Goal: Task Accomplishment & Management: Manage account settings

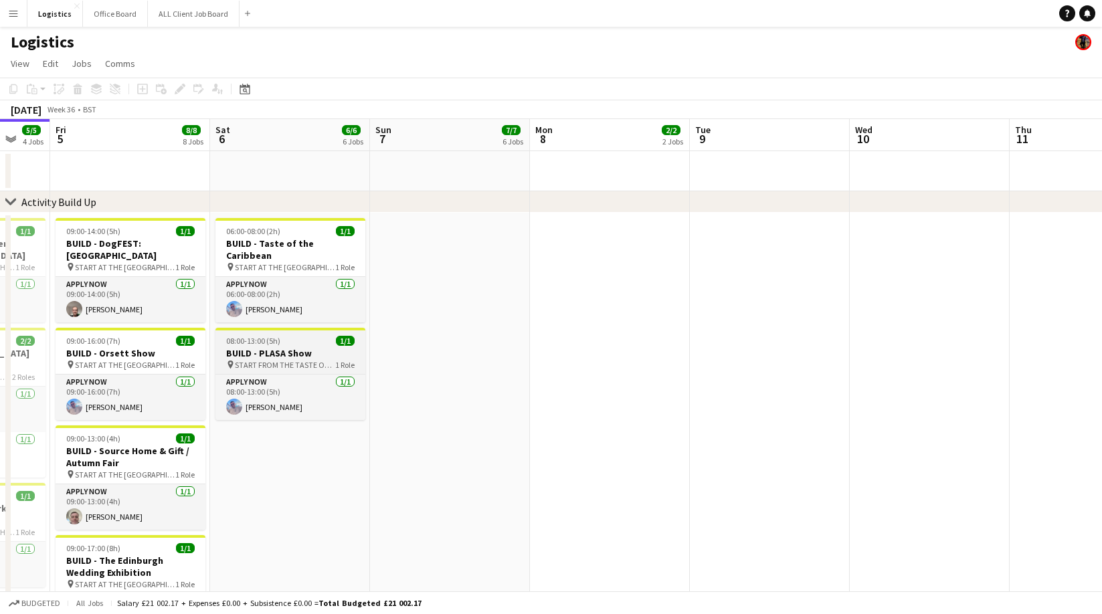
click at [289, 336] on app-job-card "08:00-13:00 (5h) 1/1 BUILD - PLASA Show pin START FROM THE TASTE OF THE CARIBBE…" at bounding box center [290, 374] width 150 height 92
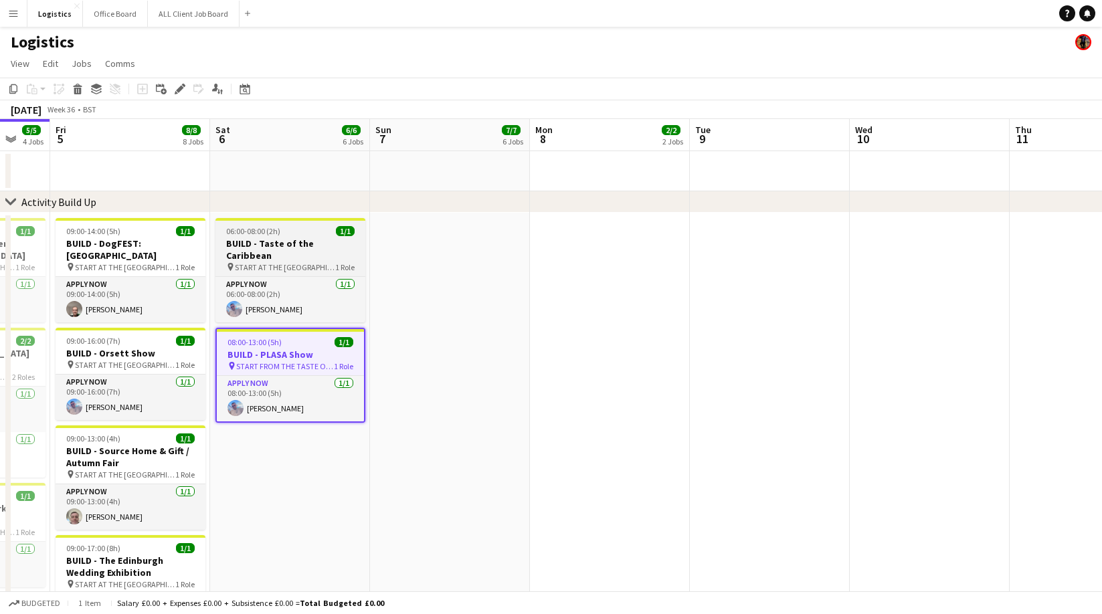
scroll to position [0, 431]
drag, startPoint x: 181, startPoint y: 92, endPoint x: 186, endPoint y: 96, distance: 7.1
click at [181, 92] on icon "Edit" at bounding box center [180, 89] width 11 height 11
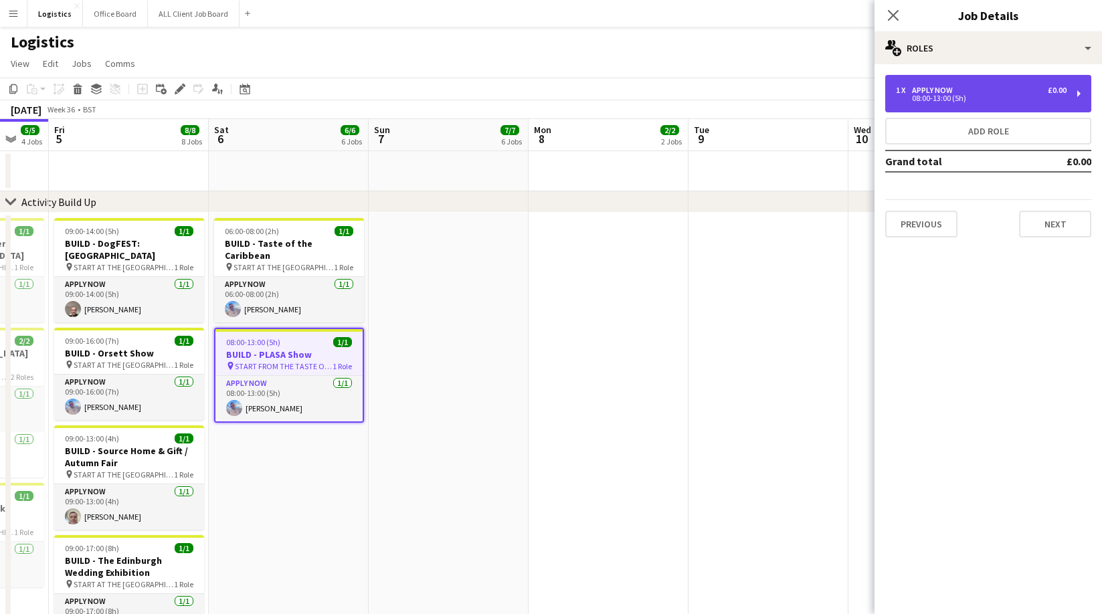
drag, startPoint x: 975, startPoint y: 93, endPoint x: 958, endPoint y: 100, distance: 17.7
click at [975, 93] on div "1 x APPLY NOW £0.00" at bounding box center [981, 90] width 171 height 9
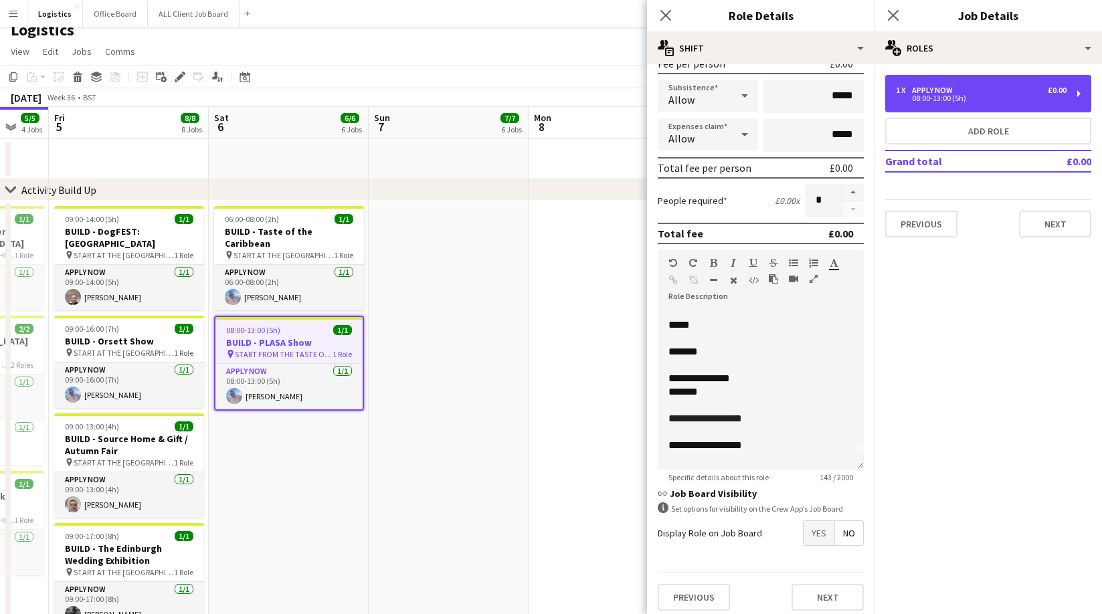
scroll to position [64, 0]
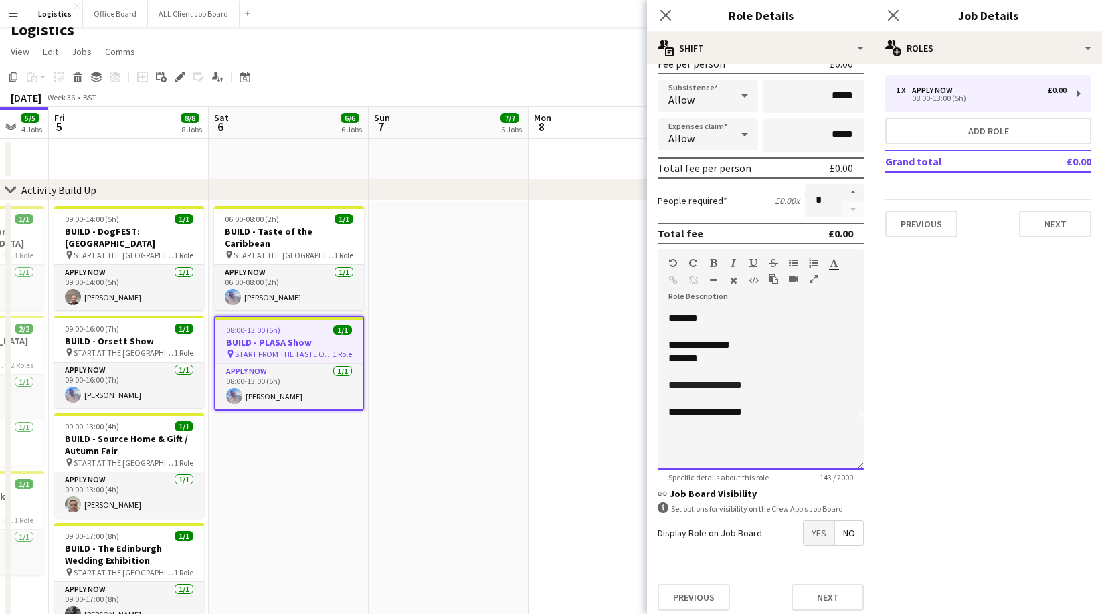
click at [676, 441] on p at bounding box center [760, 438] width 185 height 13
click at [837, 610] on div "Previous Next" at bounding box center [760, 596] width 206 height 49
drag, startPoint x: 833, startPoint y: 595, endPoint x: 824, endPoint y: 570, distance: 26.9
click at [831, 594] on button "Next" at bounding box center [827, 596] width 72 height 27
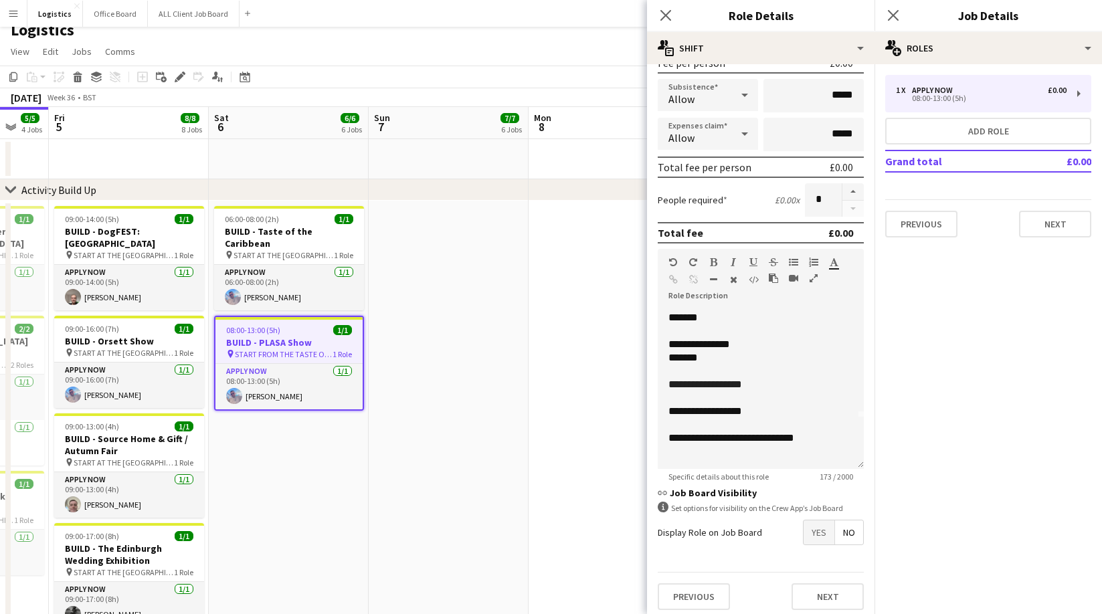
scroll to position [0, 0]
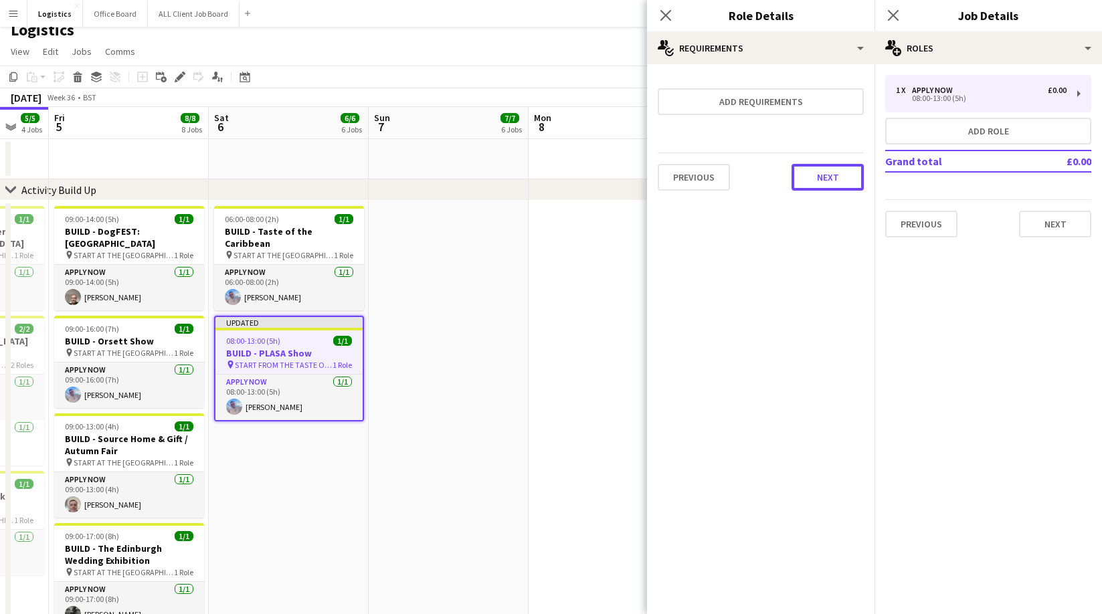
click at [839, 178] on button "Next" at bounding box center [827, 177] width 72 height 27
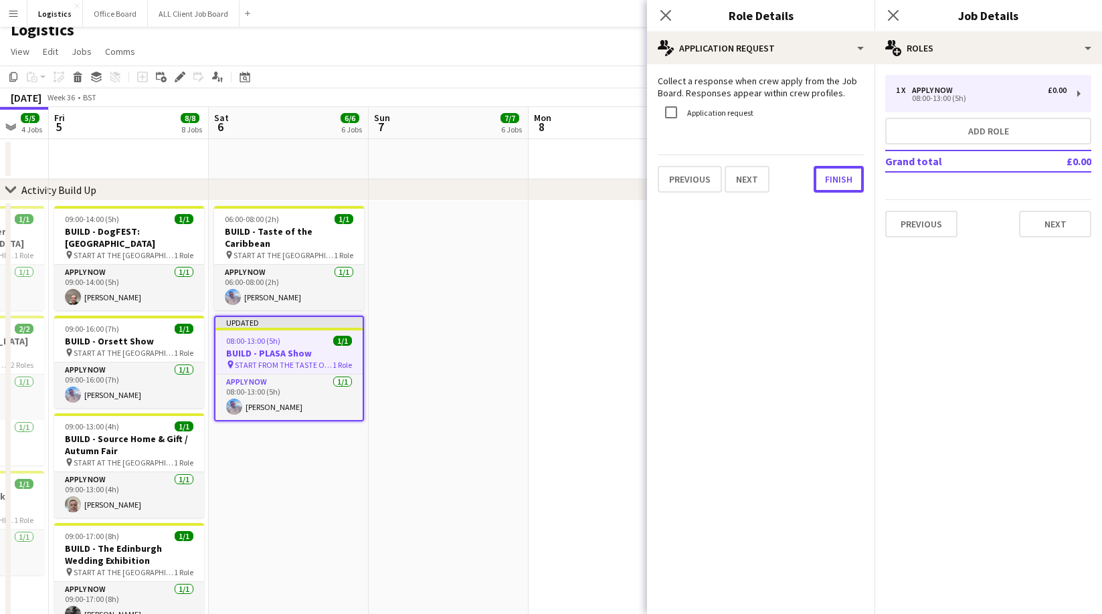
click at [836, 190] on button "Finish" at bounding box center [838, 179] width 50 height 27
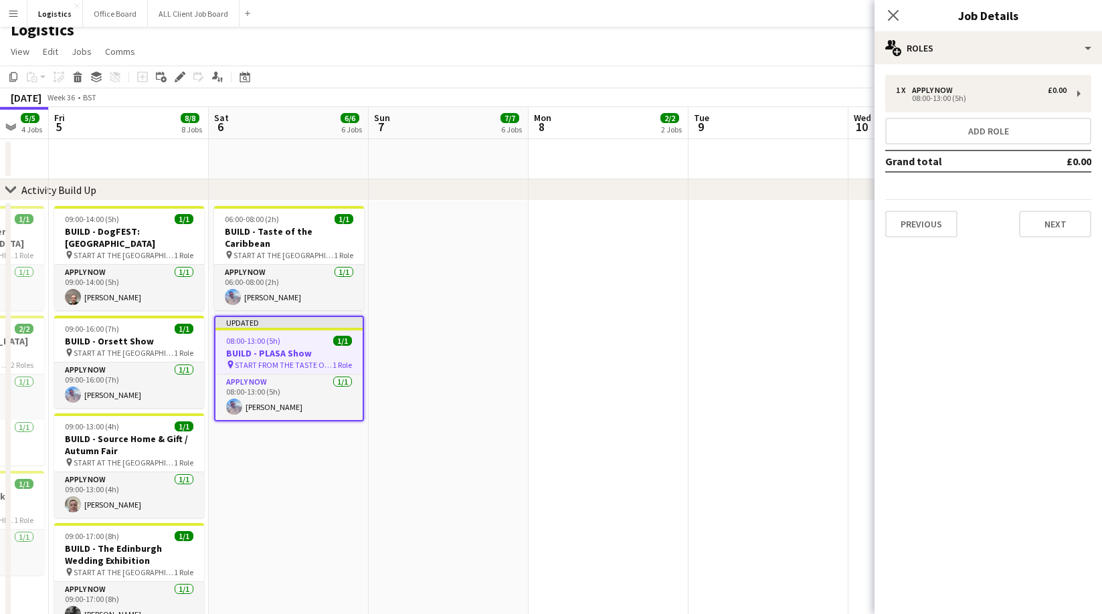
drag, startPoint x: 893, startPoint y: 12, endPoint x: 898, endPoint y: 25, distance: 13.8
click at [893, 13] on icon "Close pop-in" at bounding box center [893, 15] width 11 height 11
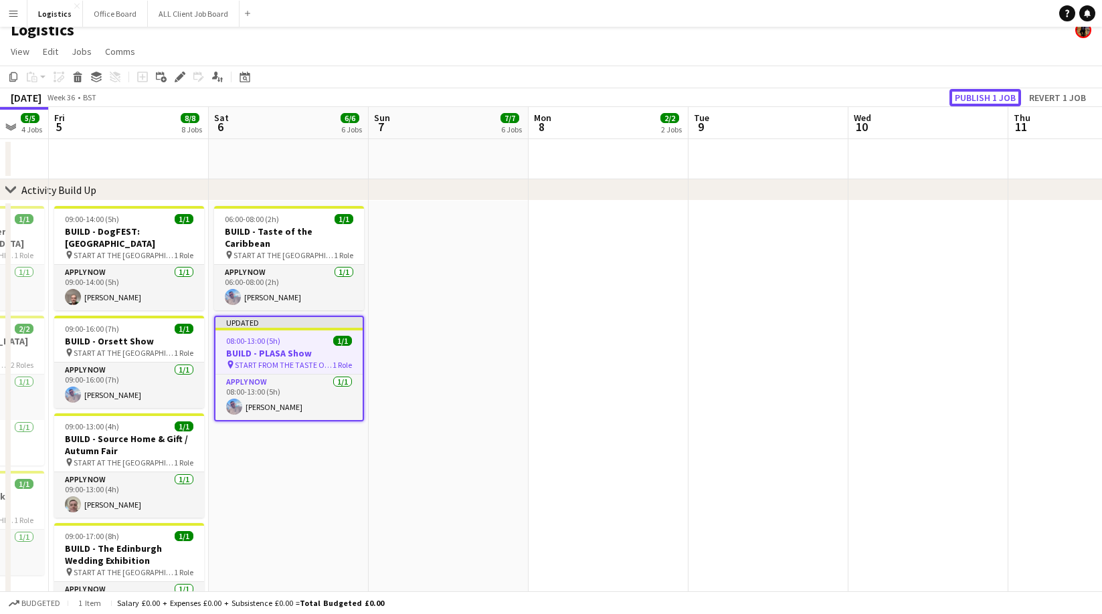
click at [995, 96] on button "Publish 1 job" at bounding box center [985, 97] width 72 height 17
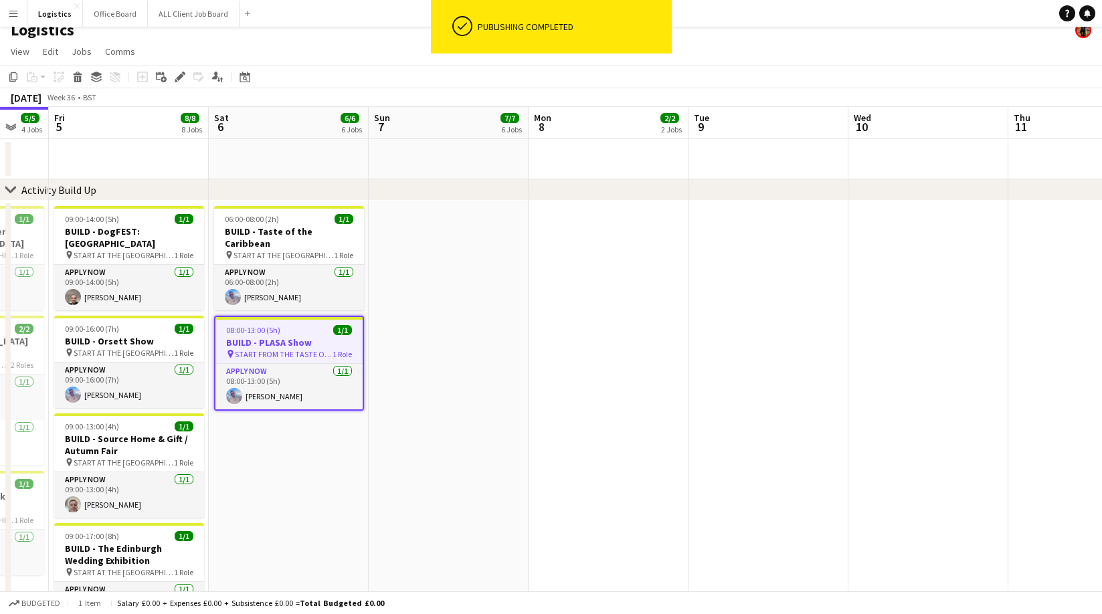
click at [264, 52] on app-page-menu "View Day view expanded Day view collapsed Month view Date picker Jump to [DATE]…" at bounding box center [551, 52] width 1102 height 25
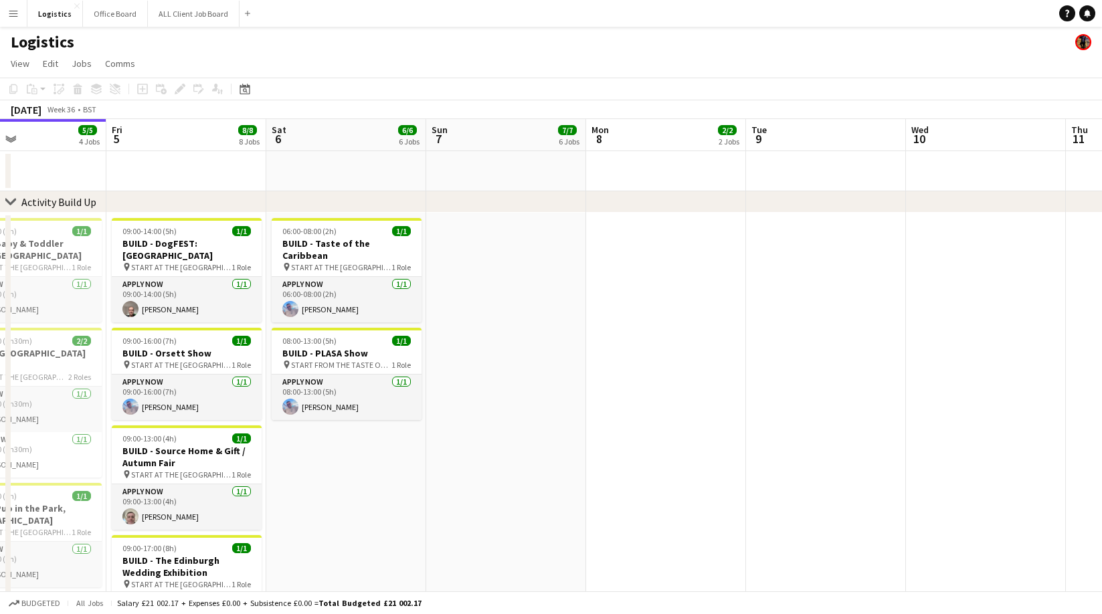
scroll to position [0, 373]
